Goal: Obtain resource: Download file/media

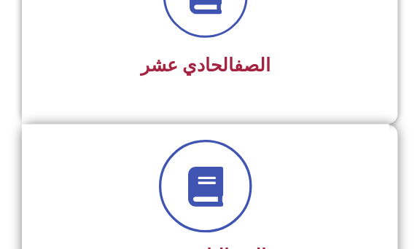
scroll to position [2286, 0]
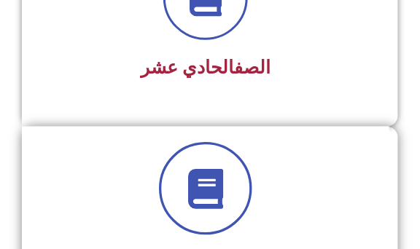
click at [194, 197] on icon at bounding box center [206, 189] width 40 height 40
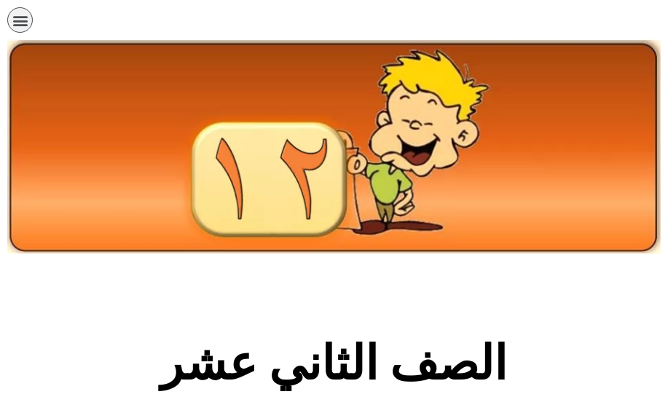
drag, startPoint x: 226, startPoint y: 1, endPoint x: 522, endPoint y: 280, distance: 406.6
click at [419, 248] on section "الصف الثاني عشر" at bounding box center [334, 371] width 668 height 221
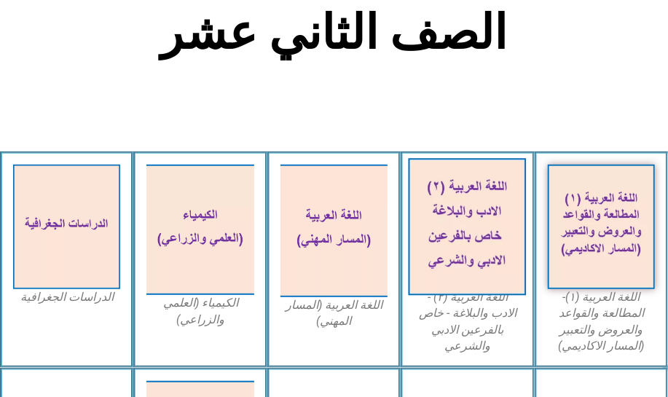
scroll to position [463, 0]
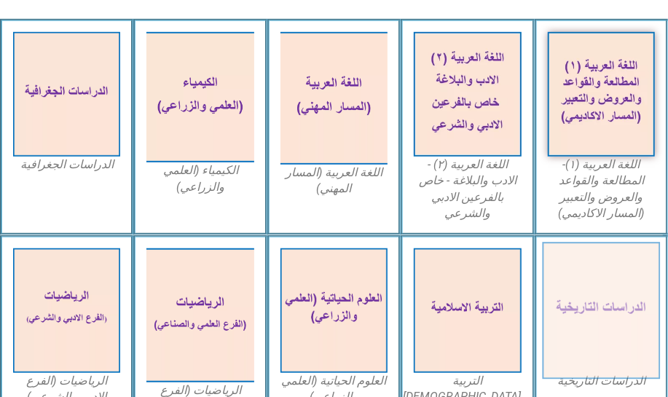
click at [419, 248] on img at bounding box center [601, 311] width 118 height 138
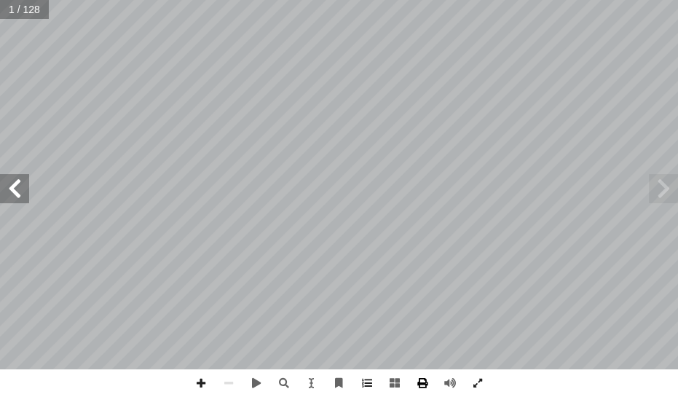
click at [419, 380] on span at bounding box center [423, 383] width 28 height 28
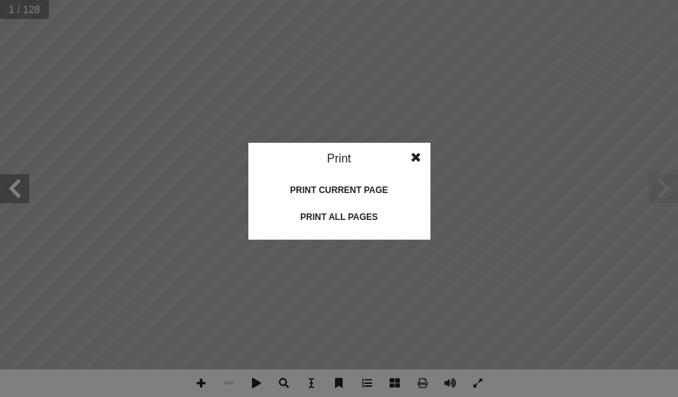
click at [324, 210] on div "Print all pages" at bounding box center [340, 216] width 146 height 23
